Goal: Entertainment & Leisure: Consume media (video, audio)

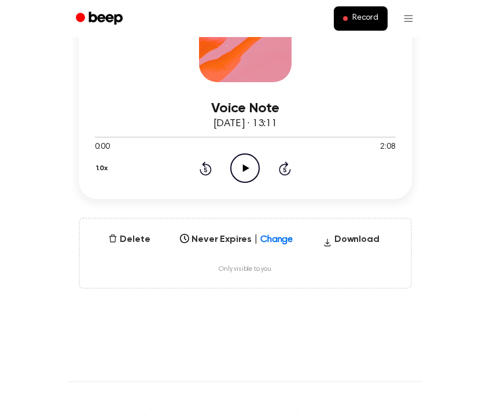
scroll to position [295, 0]
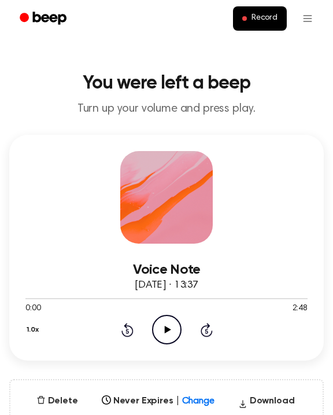
click at [161, 333] on icon "Play Audio" at bounding box center [167, 330] width 30 height 30
click at [168, 329] on icon at bounding box center [166, 330] width 5 height 8
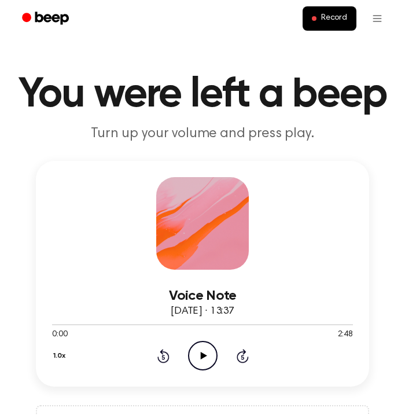
click at [195, 352] on icon "Play Audio" at bounding box center [203, 356] width 30 height 30
click at [197, 352] on icon "Pause Audio" at bounding box center [203, 356] width 30 height 30
